Goal: Transaction & Acquisition: Purchase product/service

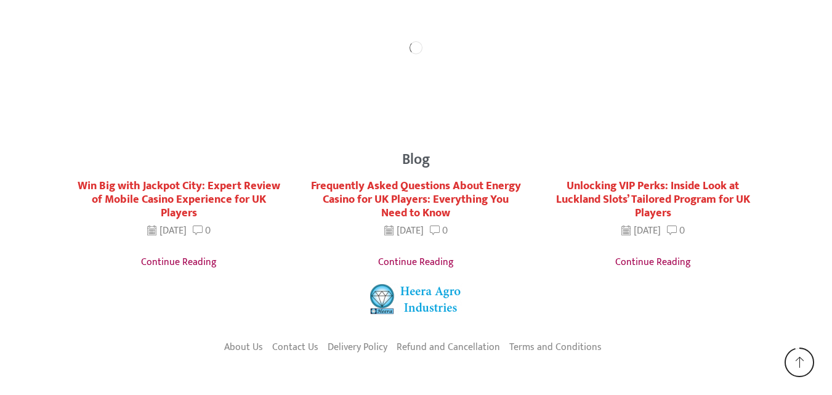
scroll to position [2265, 0]
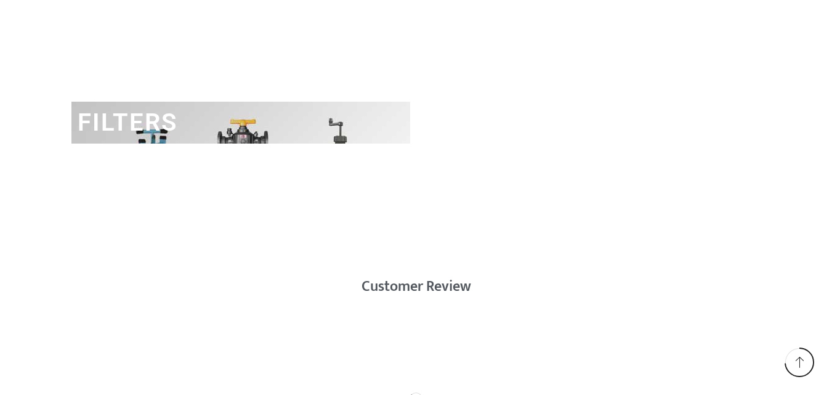
scroll to position [2155, 0]
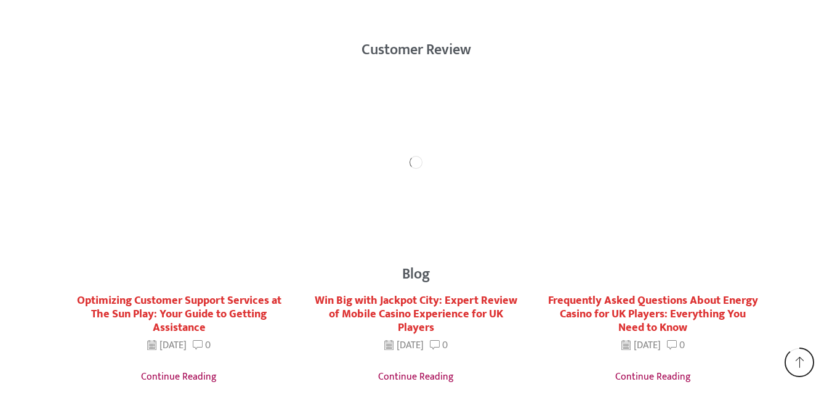
click at [801, 358] on span at bounding box center [799, 361] width 11 height 11
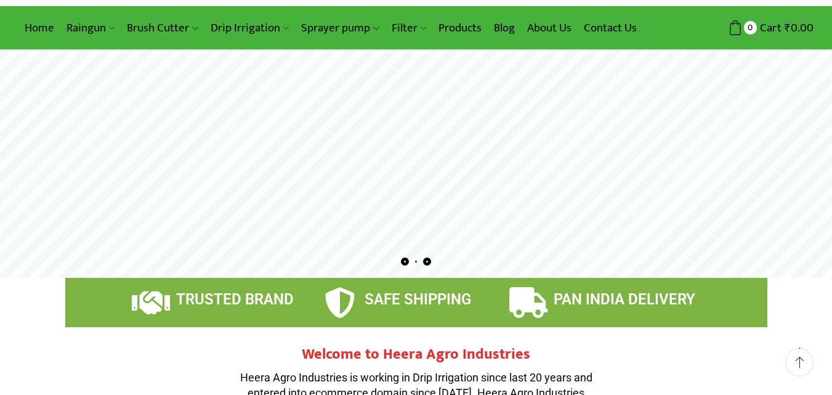
scroll to position [0, 0]
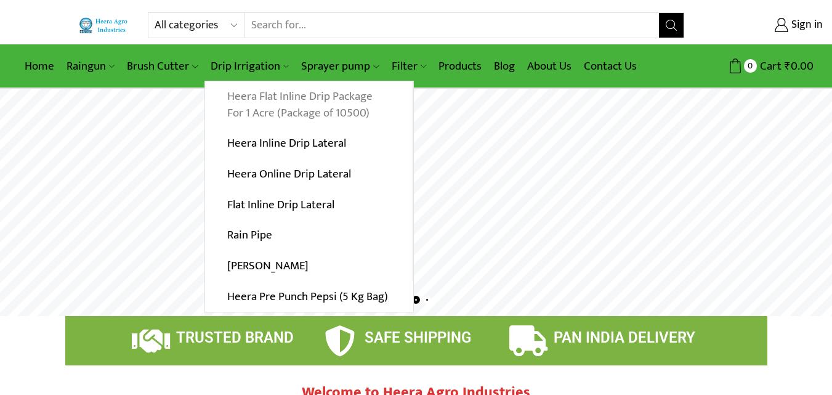
click at [281, 100] on link "Heera Flat Inline Drip Package For 1 Acre (Package of 10500)" at bounding box center [308, 104] width 207 height 47
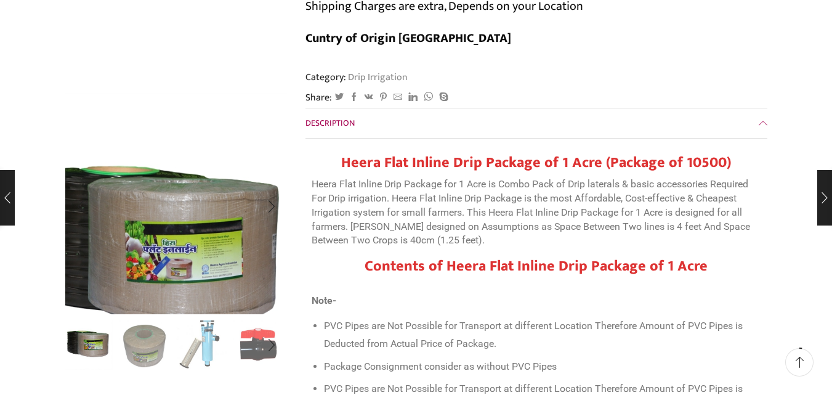
scroll to position [185, 0]
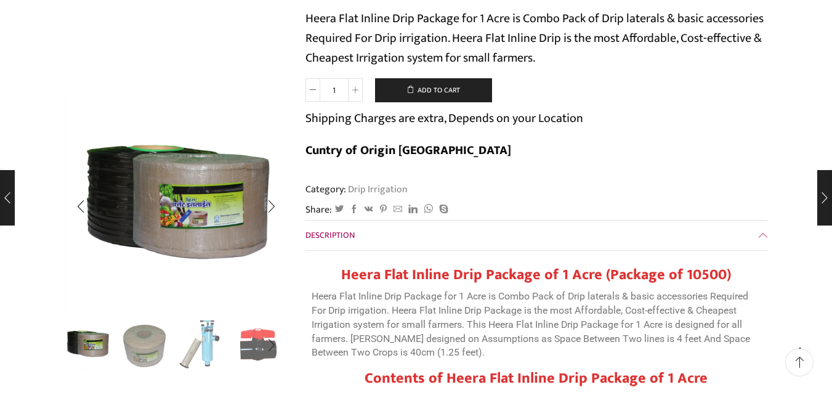
click at [209, 343] on img "3 / 10" at bounding box center [201, 343] width 51 height 51
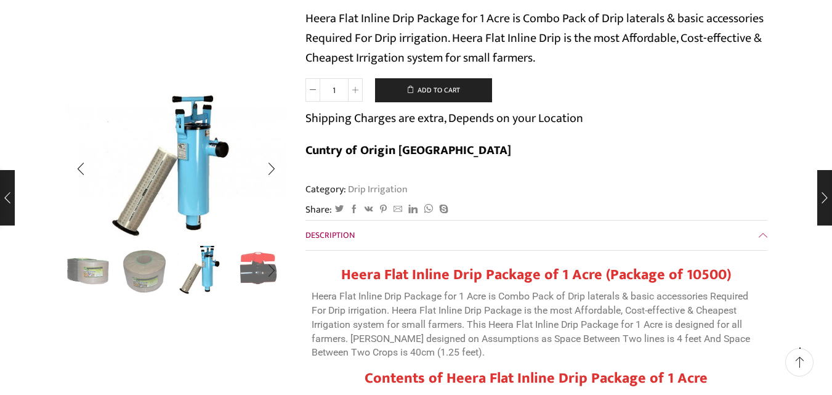
click at [248, 260] on img "4 / 10" at bounding box center [258, 269] width 51 height 51
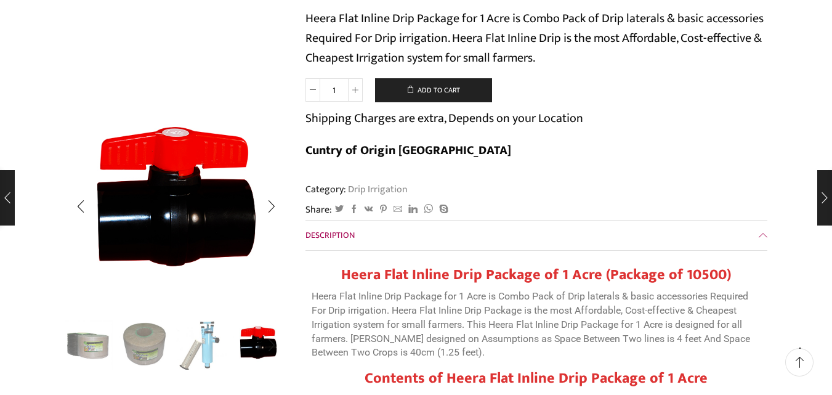
click at [140, 345] on img "2 / 10" at bounding box center [144, 343] width 51 height 51
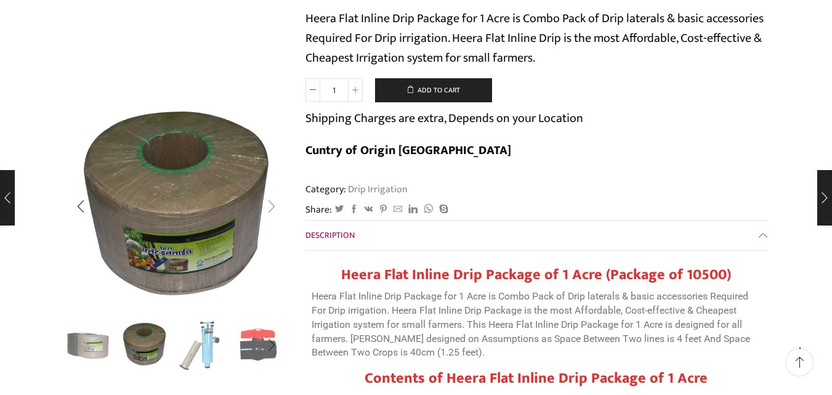
click at [270, 207] on div "Next slide" at bounding box center [271, 206] width 31 height 31
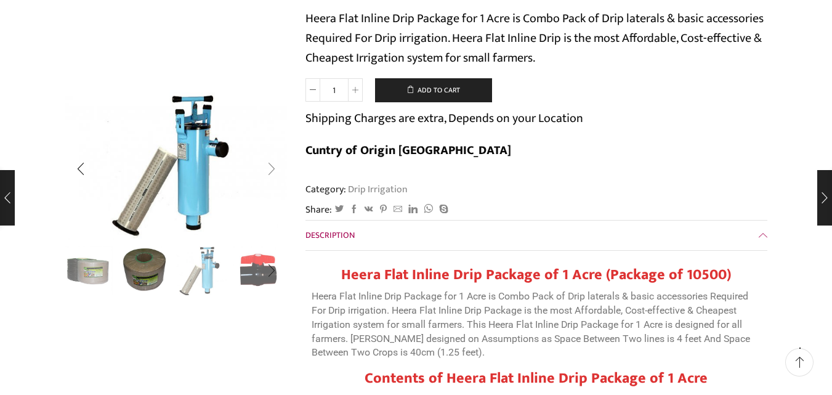
click at [268, 169] on div "Next slide" at bounding box center [271, 169] width 31 height 31
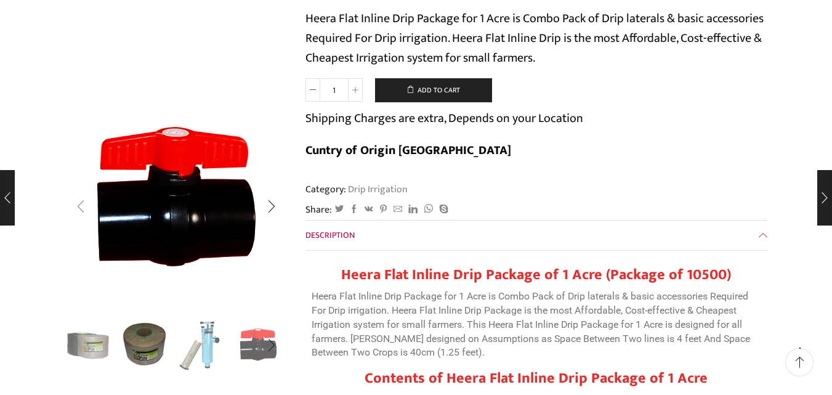
click at [76, 211] on div "Previous slide" at bounding box center [80, 206] width 31 height 31
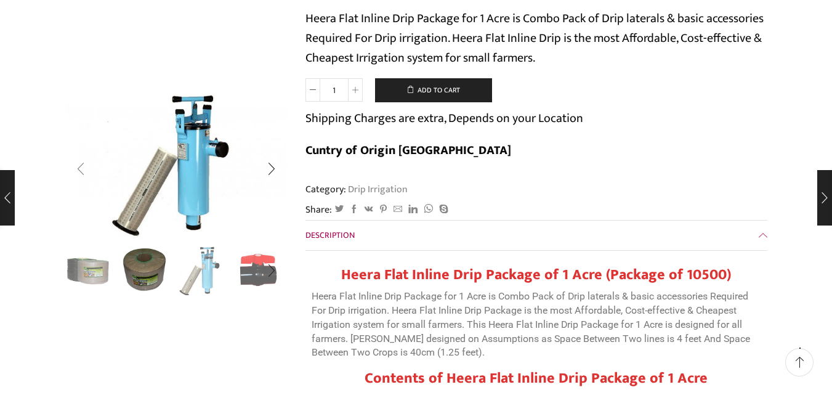
click at [84, 173] on div "Previous slide" at bounding box center [80, 169] width 31 height 31
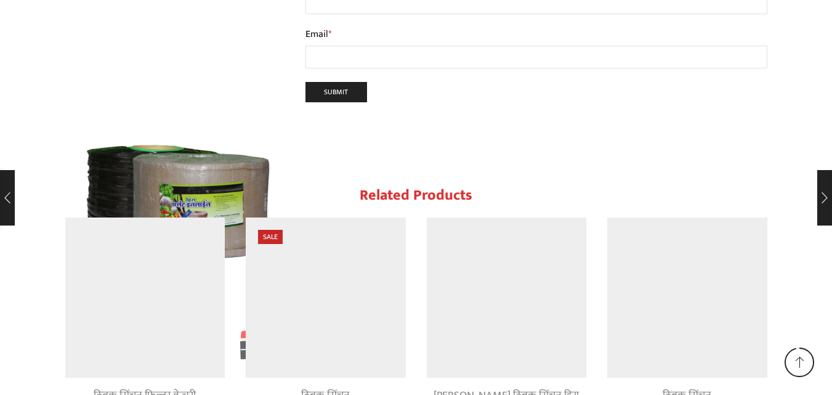
scroll to position [12448, 0]
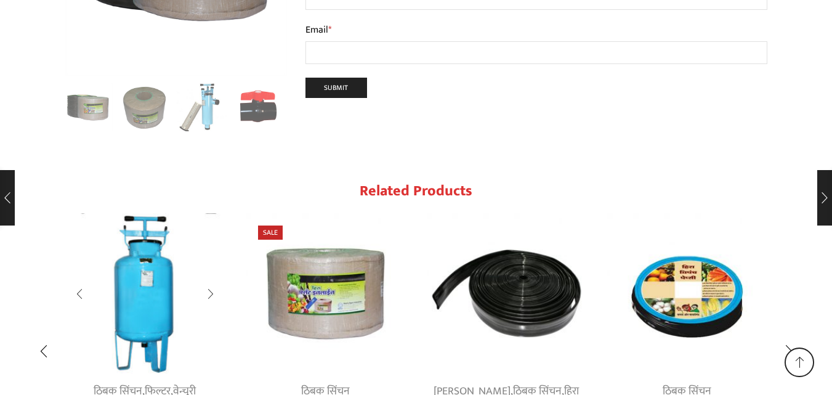
click at [159, 382] on link "फिल्टर" at bounding box center [158, 391] width 26 height 18
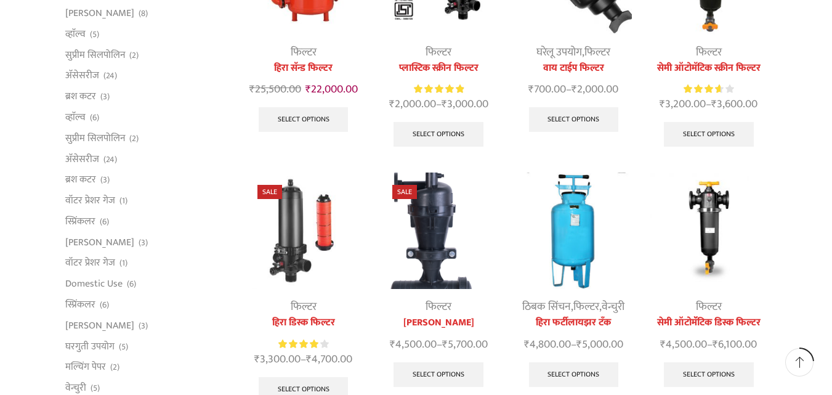
scroll to position [246, 0]
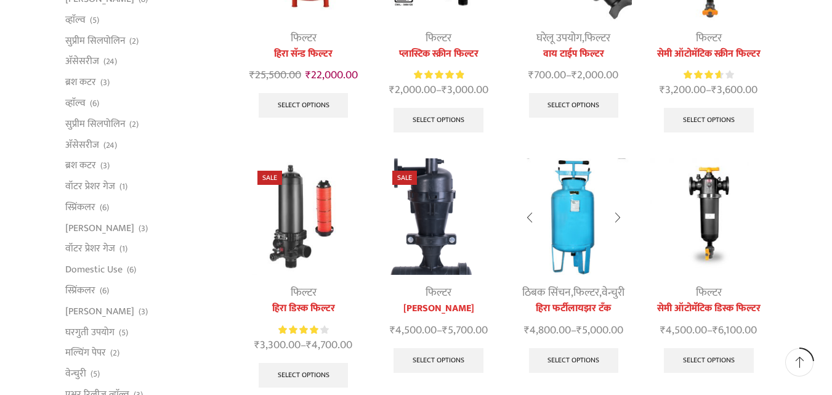
click at [592, 287] on link "फिल्टर" at bounding box center [586, 292] width 26 height 18
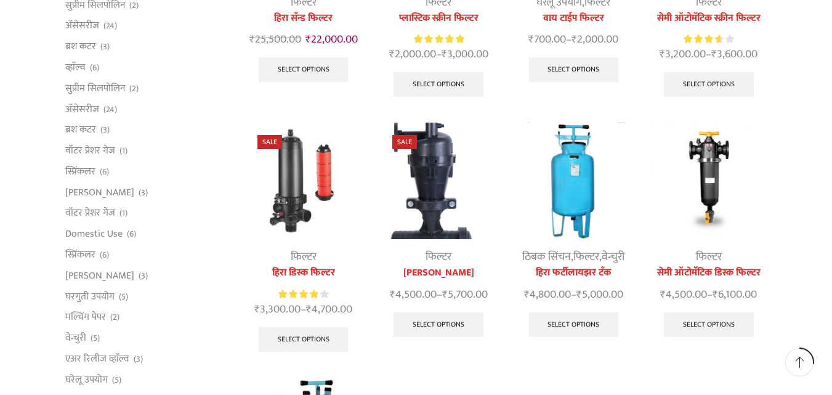
scroll to position [308, 0]
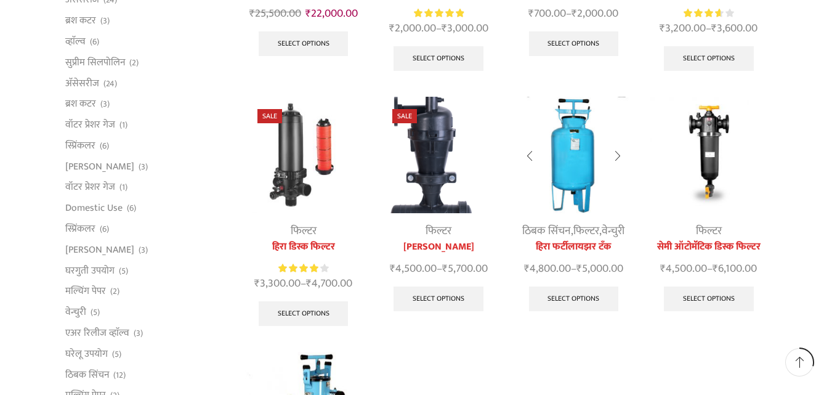
click at [565, 228] on link "ठिबक सिंचन" at bounding box center [546, 231] width 49 height 18
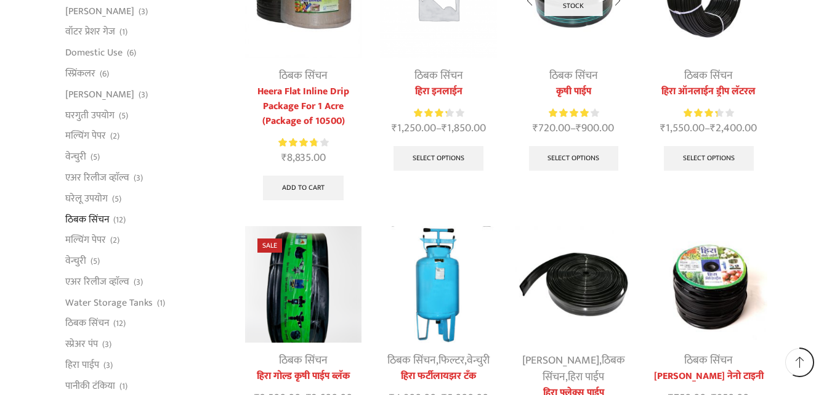
scroll to position [616, 0]
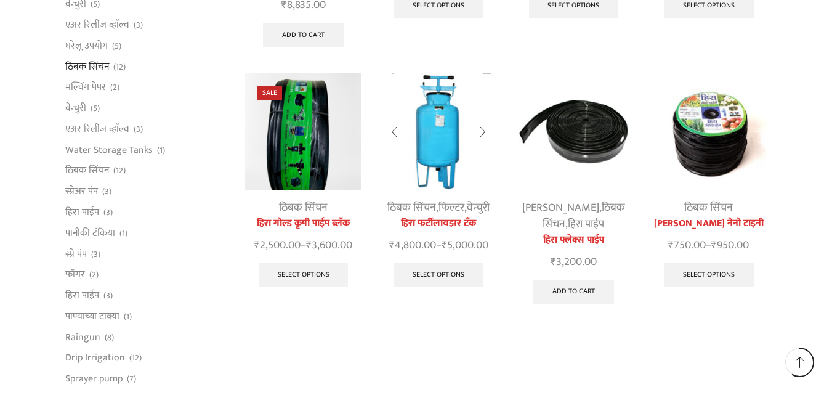
click at [440, 204] on link "फिल्टर" at bounding box center [451, 207] width 26 height 18
